Goal: Task Accomplishment & Management: Manage account settings

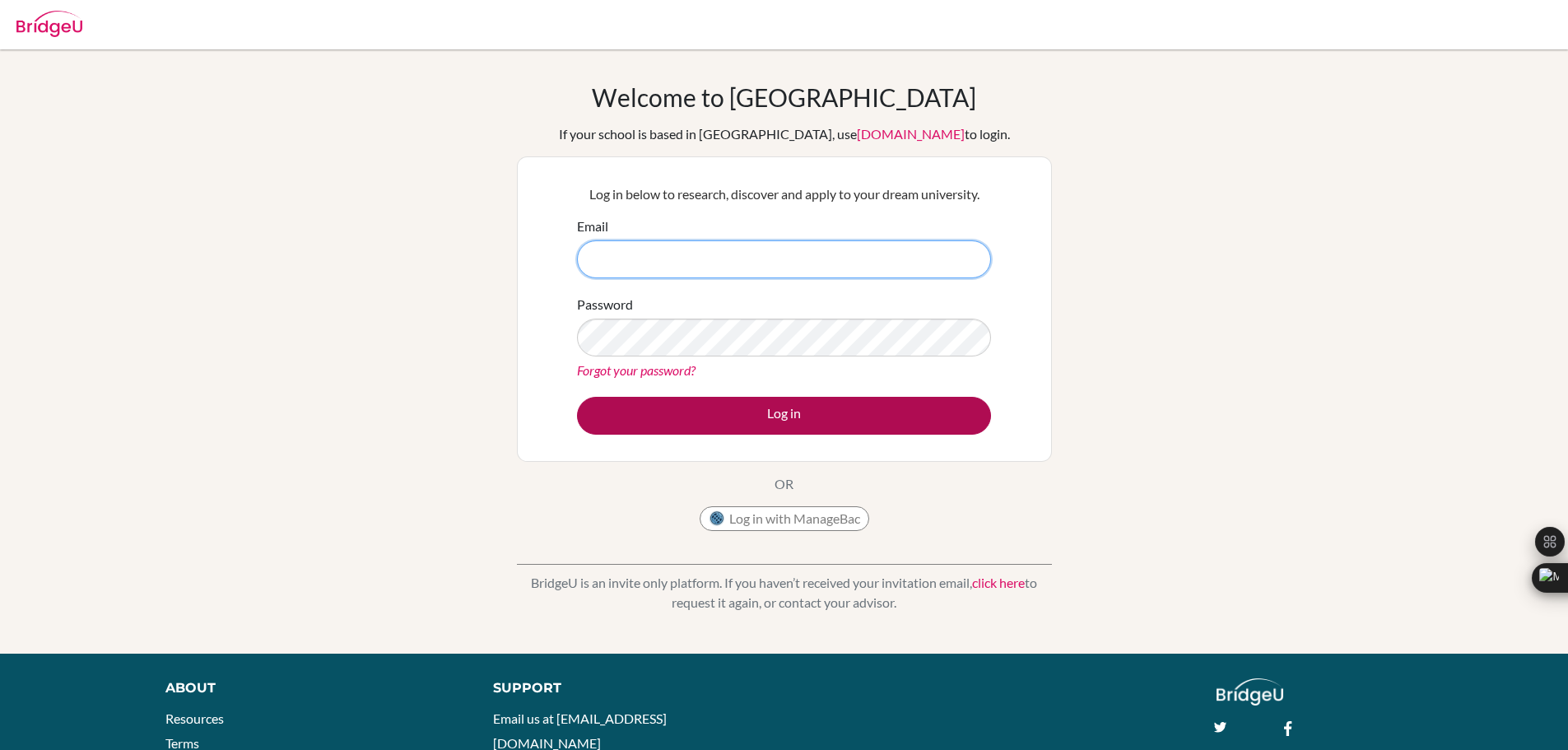
type input "[EMAIL_ADDRESS][DOMAIN_NAME]"
click at [791, 421] on button "Log in" at bounding box center [784, 416] width 414 height 38
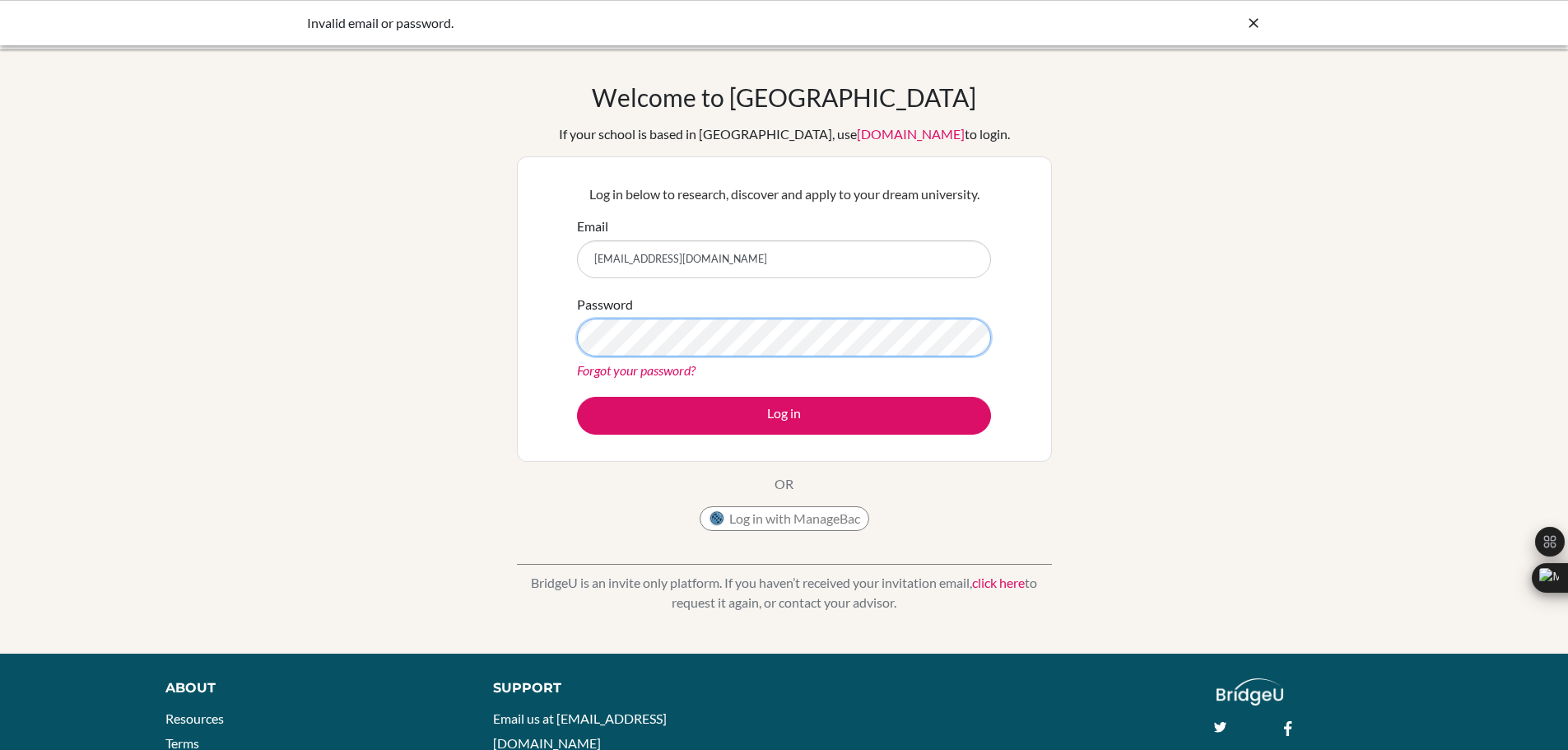
click at [577, 397] on button "Log in" at bounding box center [784, 416] width 414 height 38
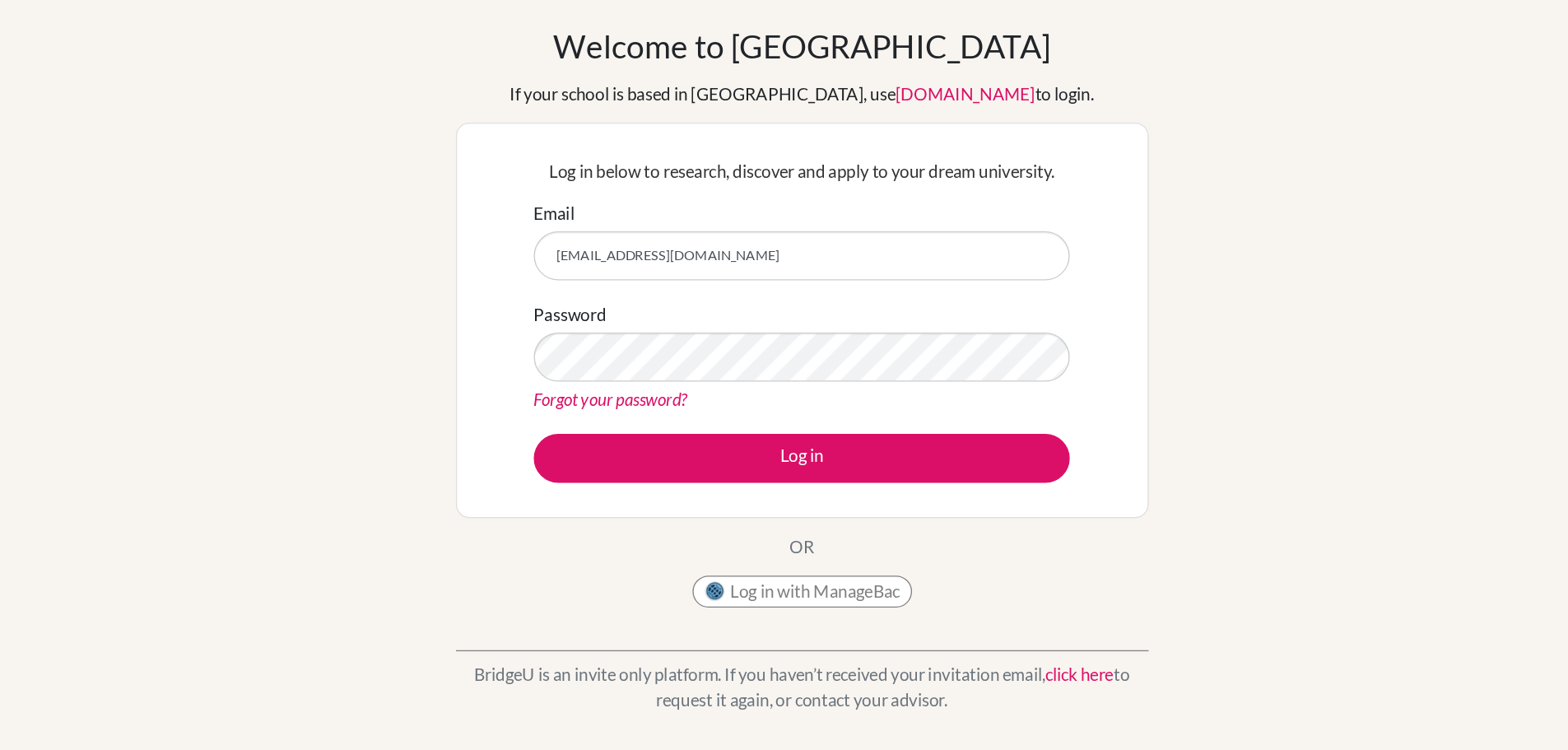
click at [918, 474] on div "Welcome to BridgeU If your school is based in China, use app.bridge-u.com.cn to…" at bounding box center [784, 311] width 535 height 457
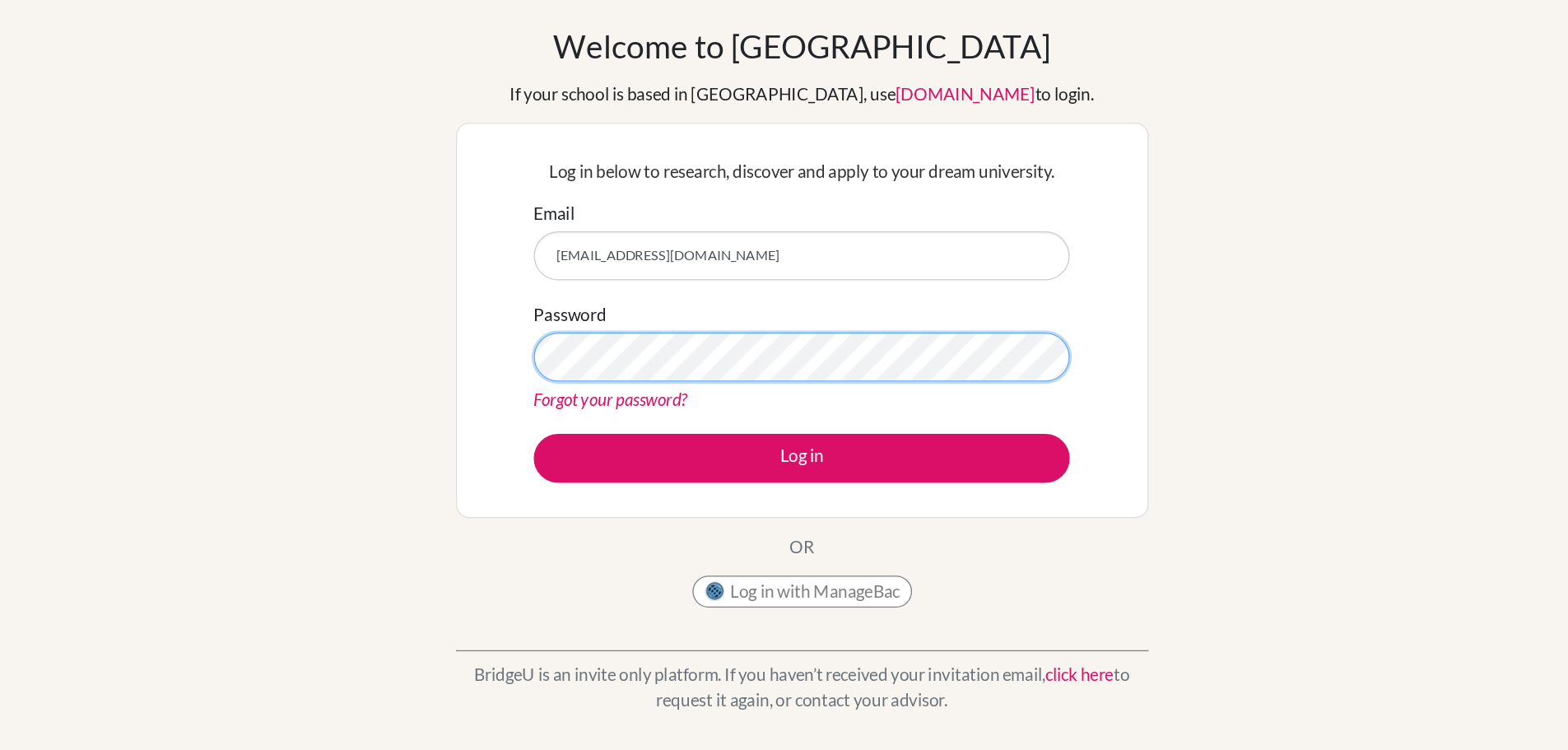
click at [577, 397] on button "Log in" at bounding box center [784, 416] width 414 height 38
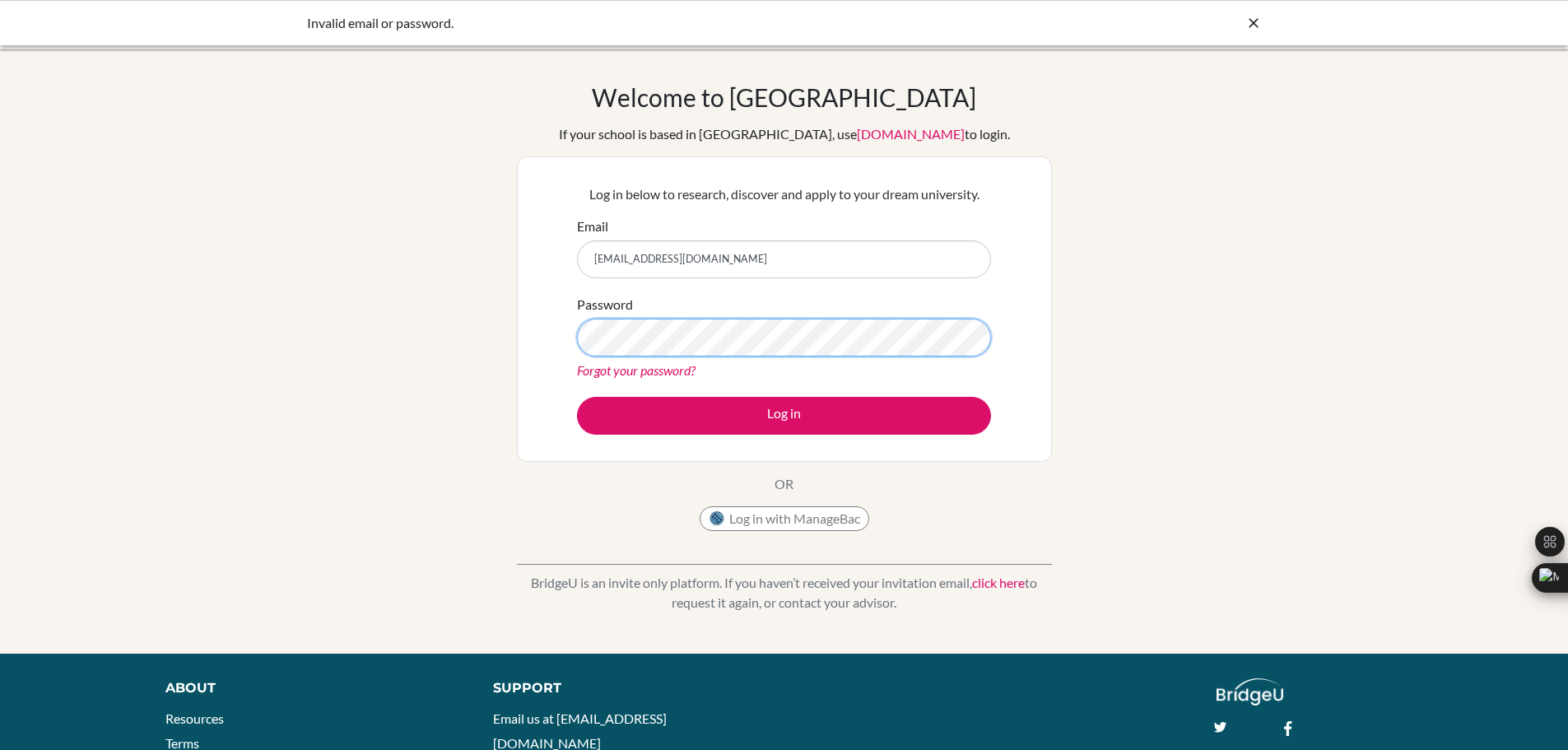
click at [577, 397] on button "Log in" at bounding box center [784, 416] width 414 height 38
type input "g103076@asb.ac.th"
click at [762, 257] on input "g103076@asb.ac.th" at bounding box center [784, 259] width 414 height 38
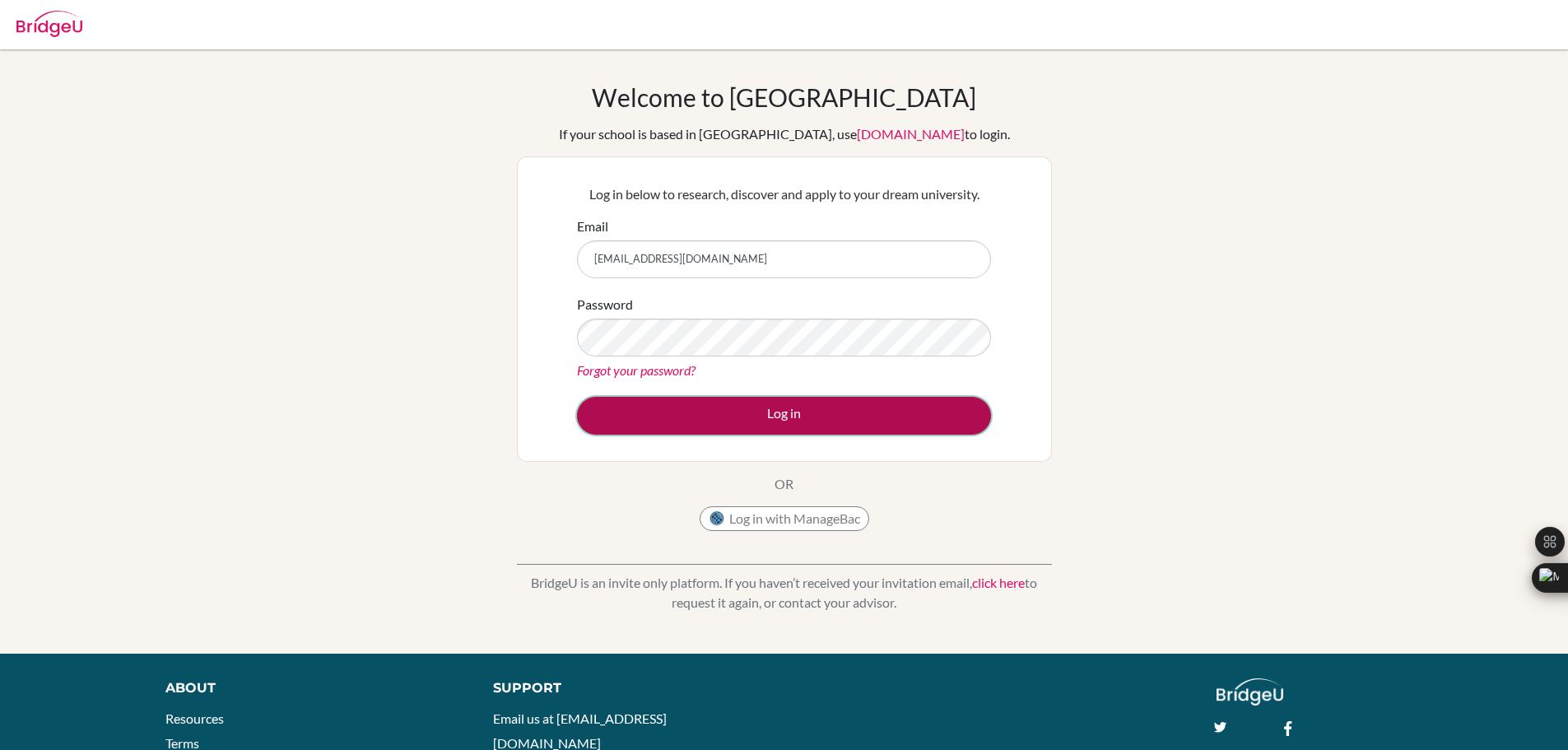
click at [776, 404] on button "Log in" at bounding box center [784, 416] width 414 height 38
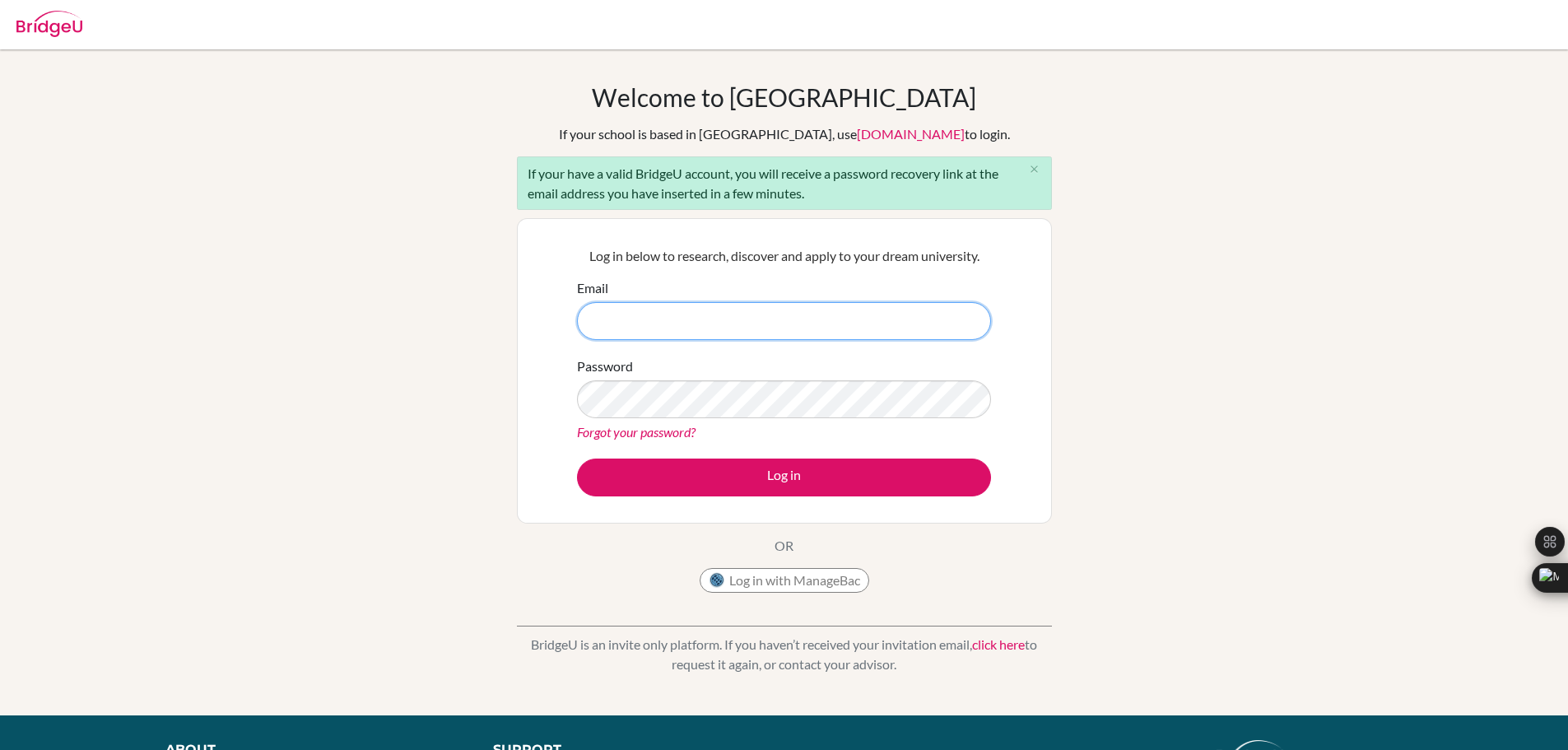
type input "g103076@asb.ac.th"
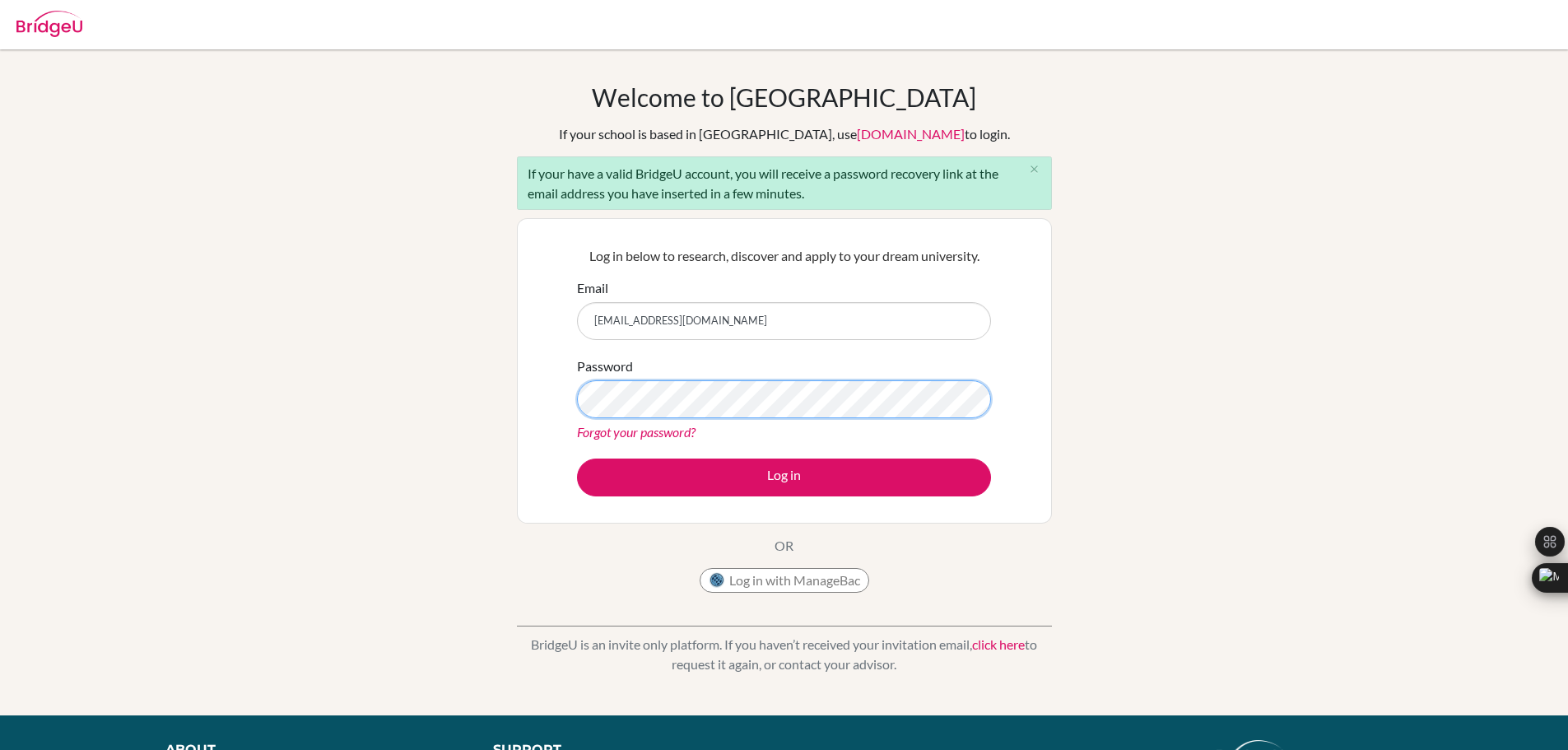
click at [577, 458] on button "Log in" at bounding box center [784, 477] width 414 height 38
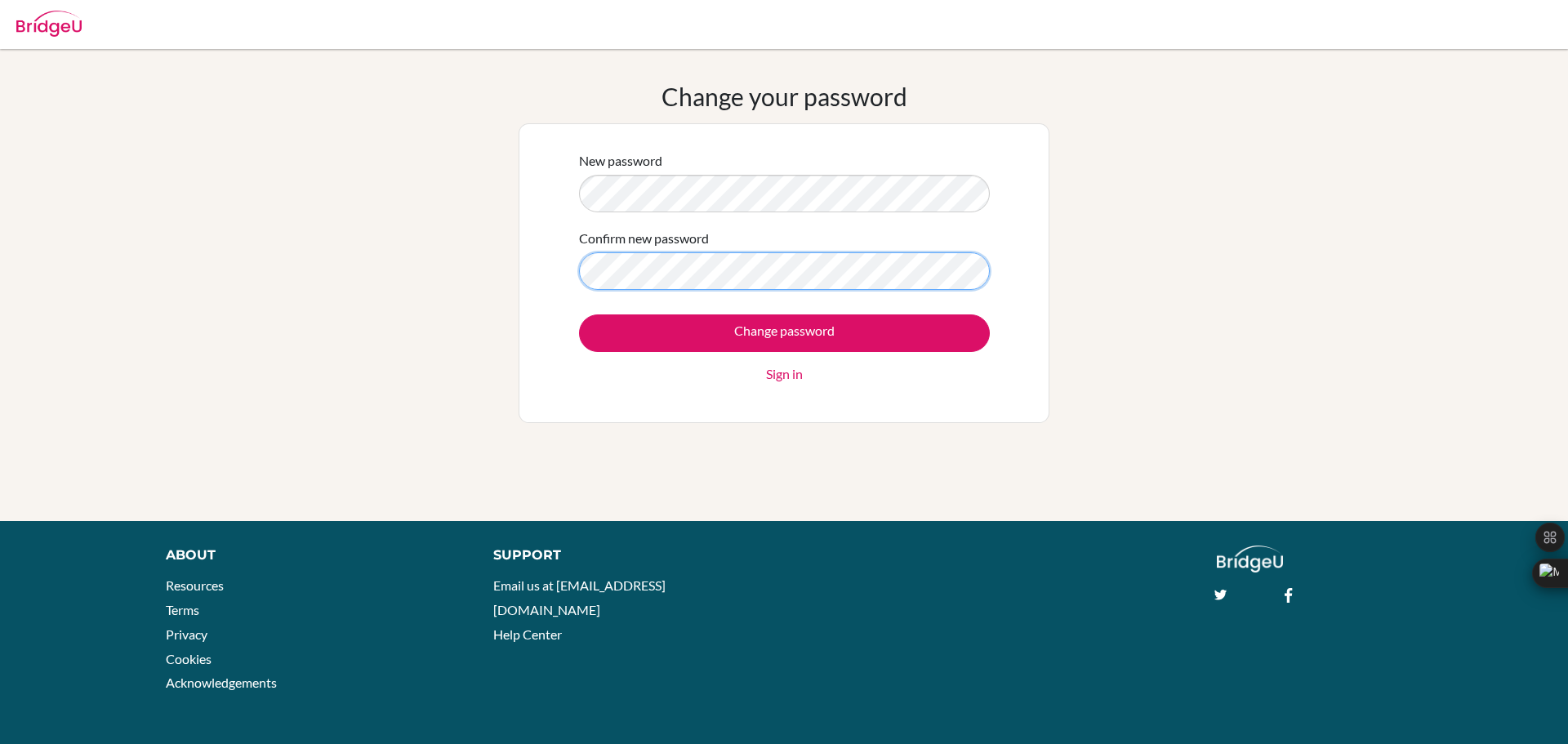
click at [579, 314] on input "Change password" at bounding box center [784, 333] width 410 height 37
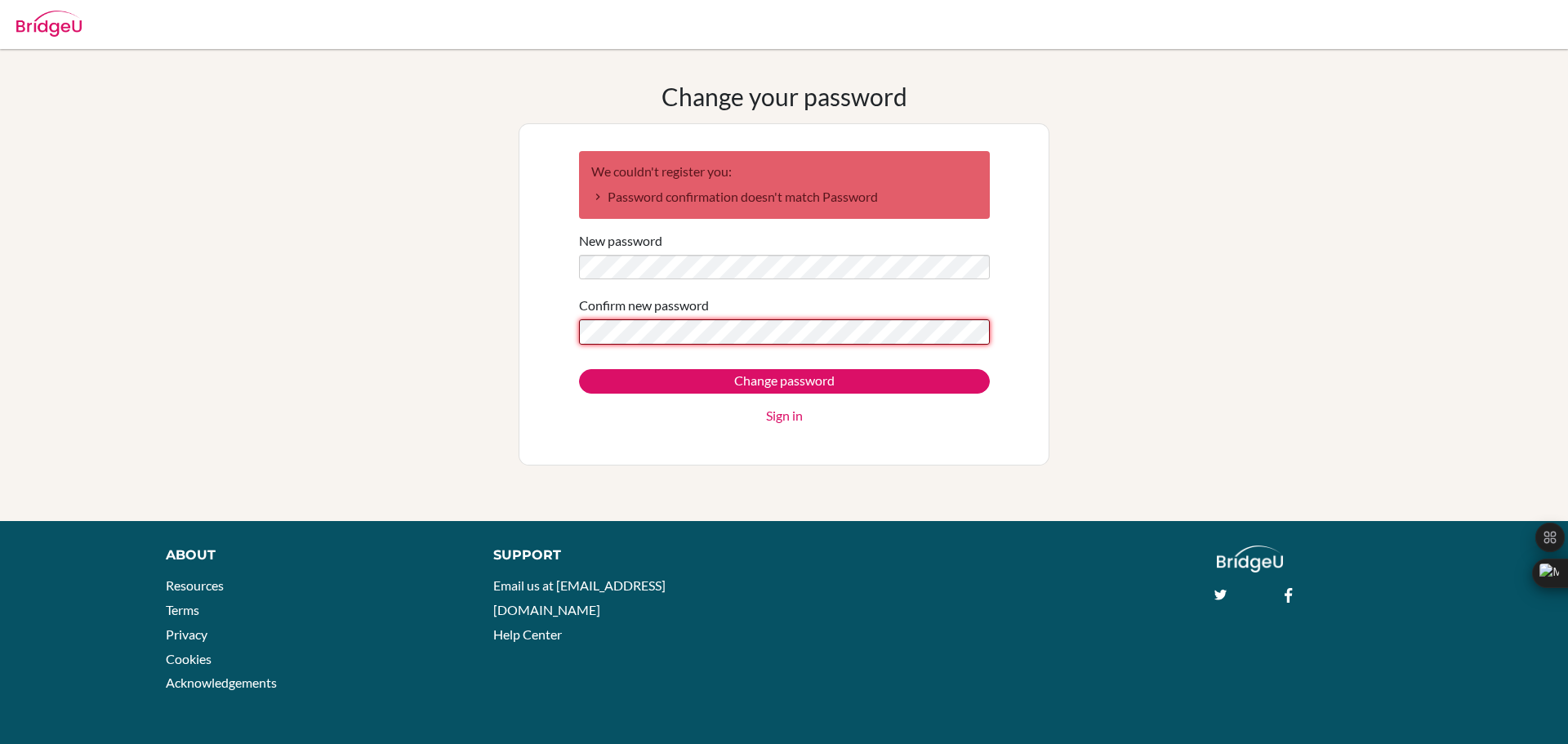
click at [579, 369] on input "Change password" at bounding box center [784, 381] width 410 height 25
